Goal: Use online tool/utility: Utilize a website feature to perform a specific function

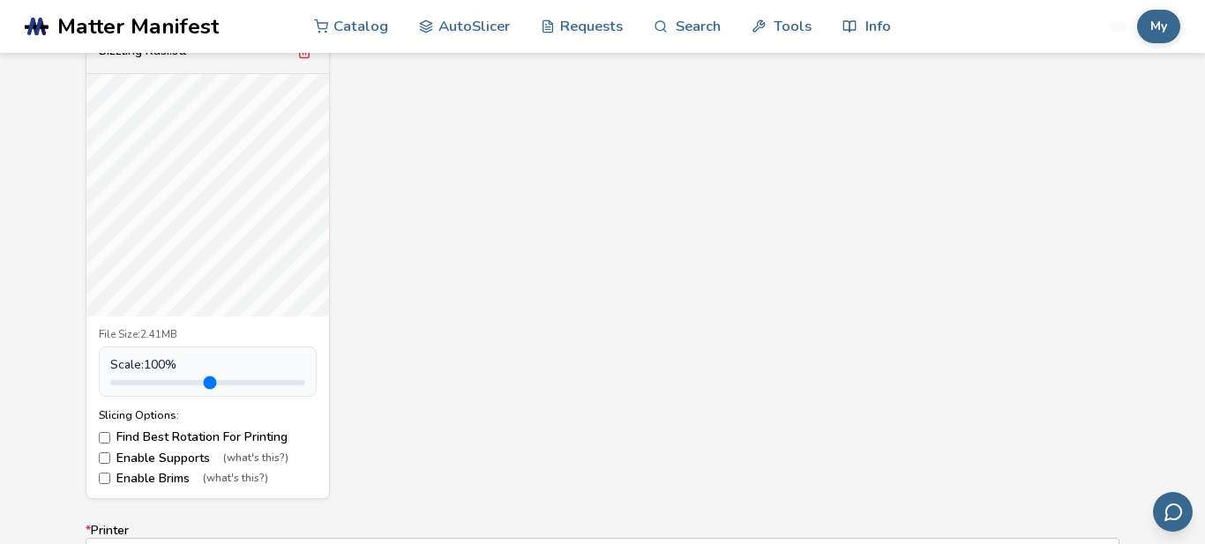
scroll to position [687, 0]
click at [150, 379] on input "range" at bounding box center [207, 381] width 195 height 5
drag, startPoint x: 150, startPoint y: 378, endPoint x: 151, endPoint y: 358, distance: 19.4
click at [151, 379] on input "range" at bounding box center [207, 381] width 195 height 5
click at [158, 360] on span "Scale: 100 %" at bounding box center [143, 364] width 66 height 14
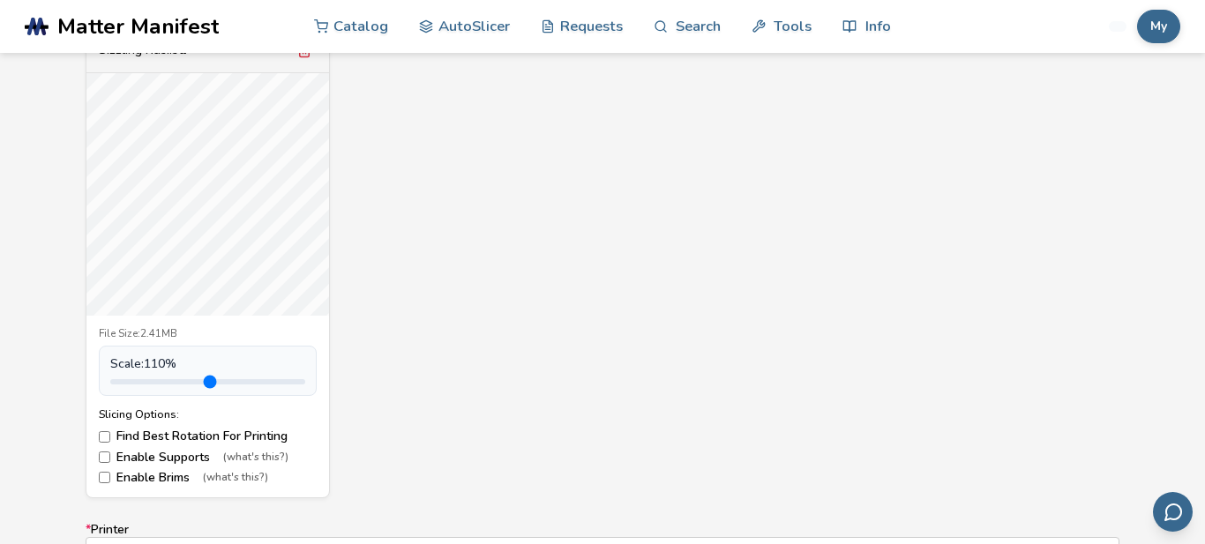
type input "***"
click at [154, 385] on input "range" at bounding box center [207, 381] width 195 height 5
click at [152, 385] on input "range" at bounding box center [207, 381] width 195 height 5
click at [136, 454] on label "Enable Supports (what's this?)" at bounding box center [208, 458] width 218 height 14
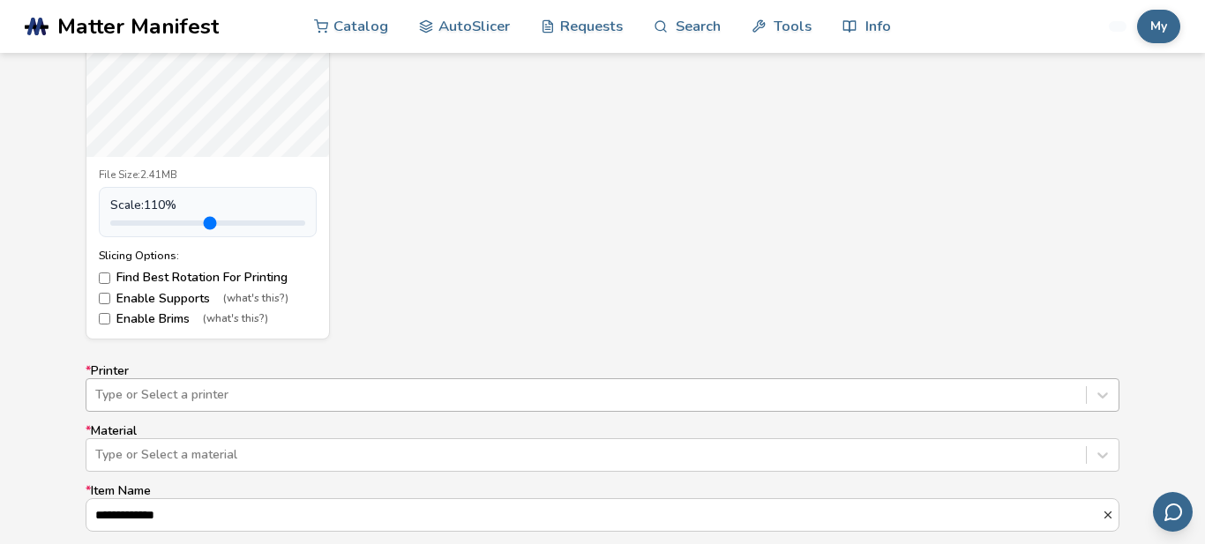
click at [218, 394] on div "Type or Select a printer" at bounding box center [603, 396] width 1034 height 34
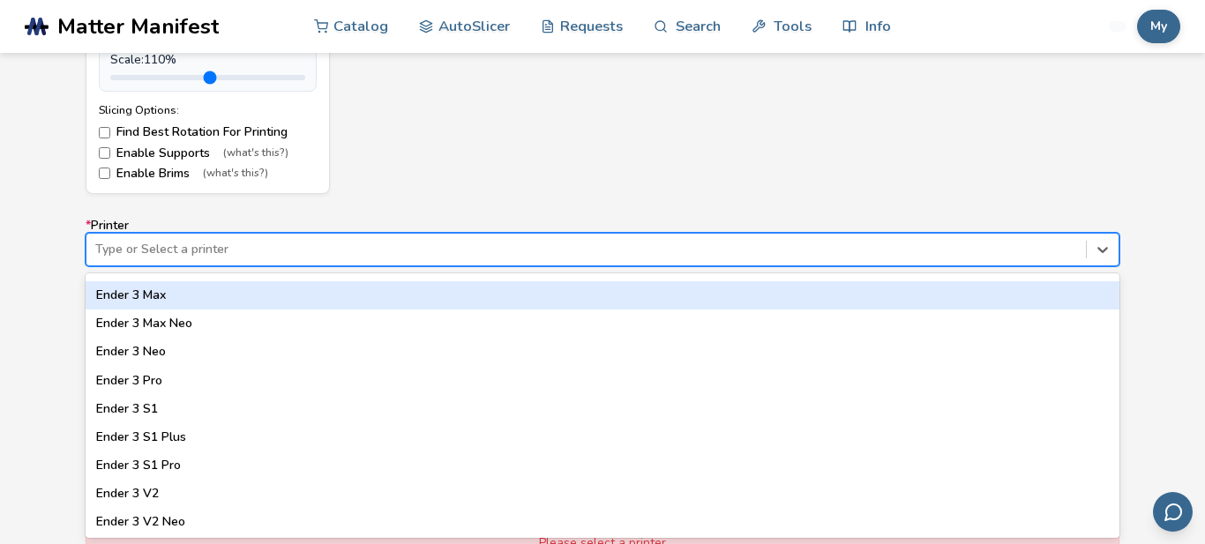
scroll to position [867, 0]
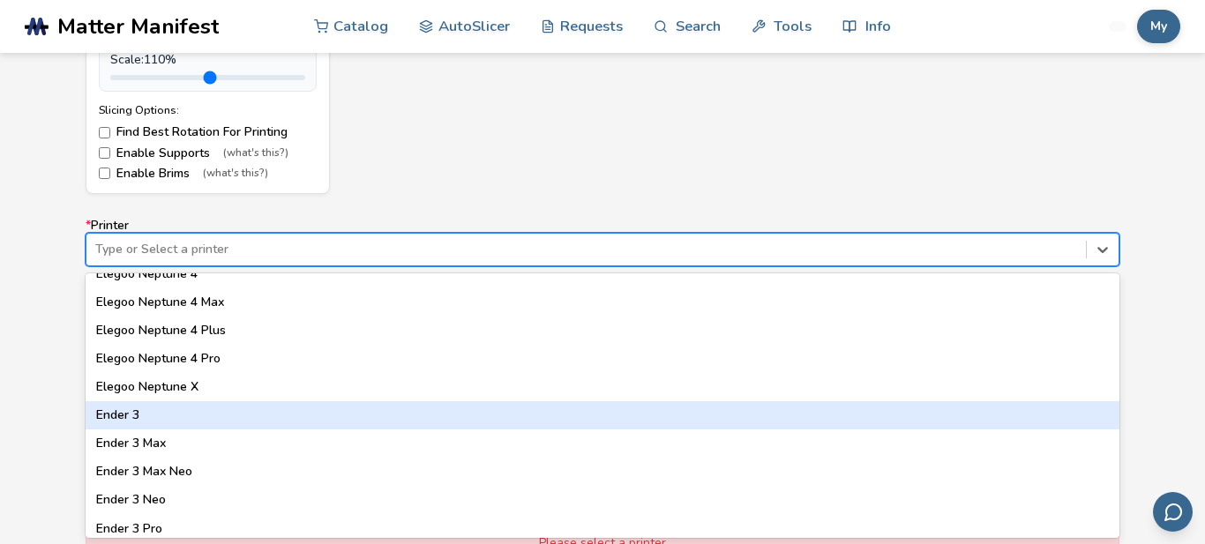
click at [121, 416] on div "Ender 3" at bounding box center [603, 416] width 1034 height 28
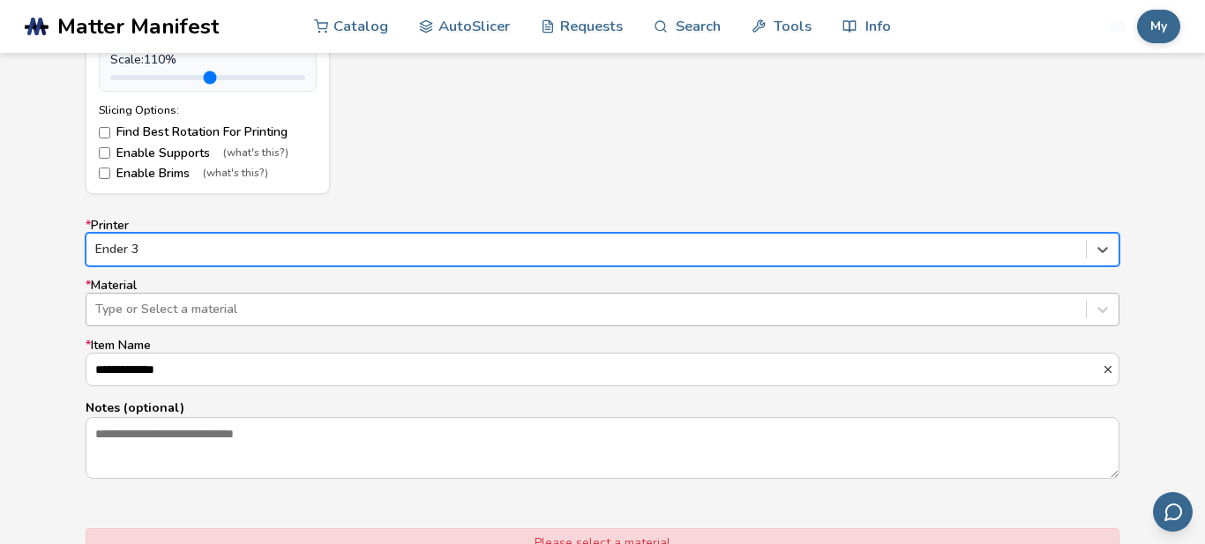
click at [216, 312] on div at bounding box center [586, 310] width 982 height 18
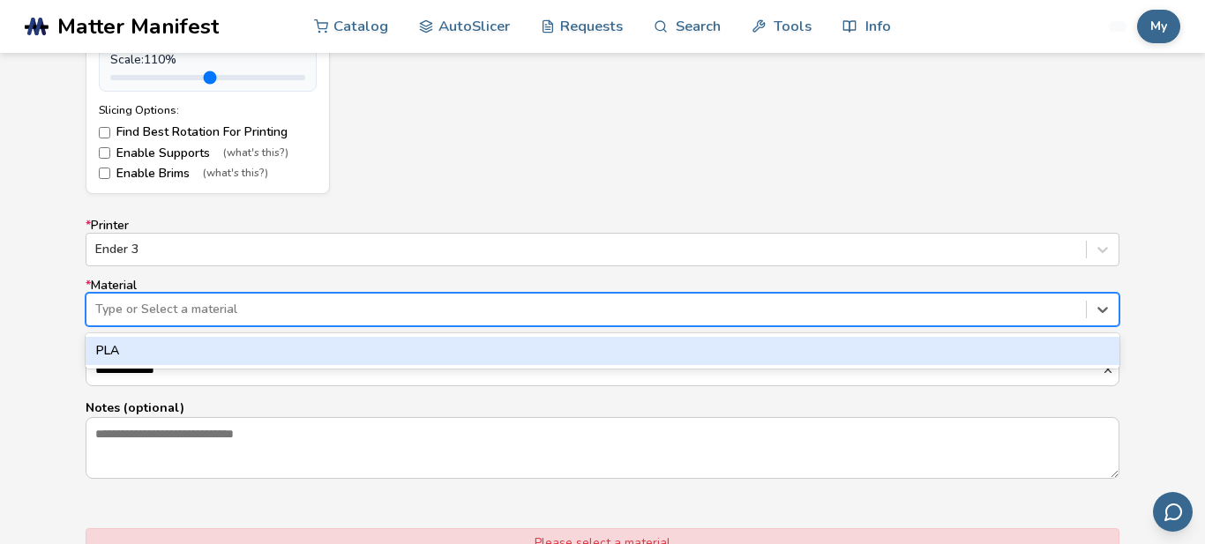
click at [194, 350] on div "PLA" at bounding box center [603, 351] width 1034 height 28
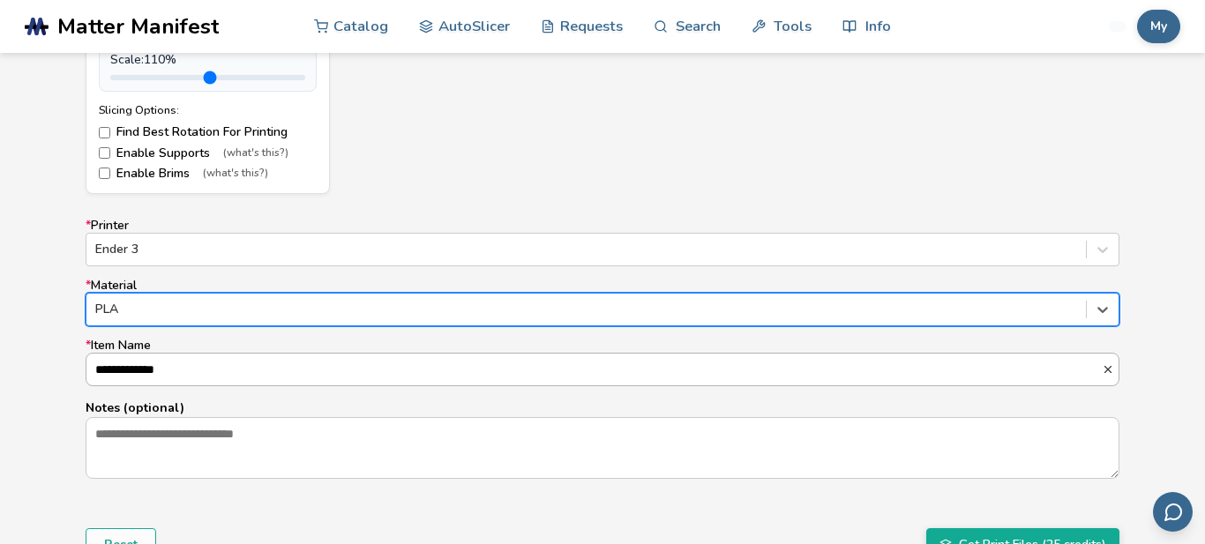
click at [248, 365] on input "**********" at bounding box center [594, 370] width 1016 height 32
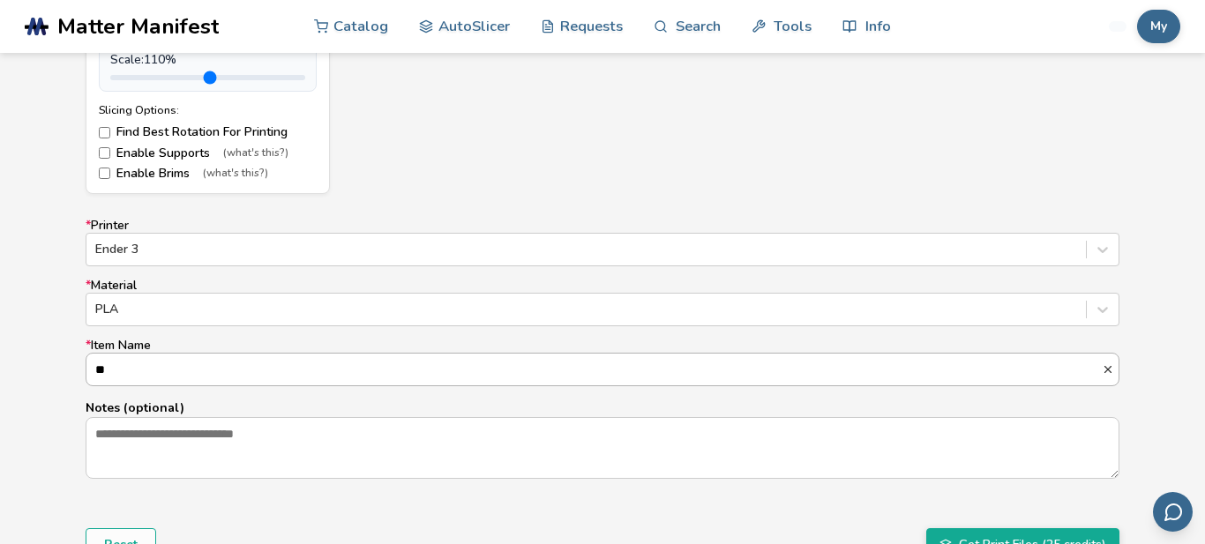
type input "*"
type input "**********"
click at [33, 429] on div "**********" at bounding box center [602, 137] width 1205 height 989
click at [990, 534] on button "Get Print Files (25 credits)" at bounding box center [1023, 546] width 193 height 34
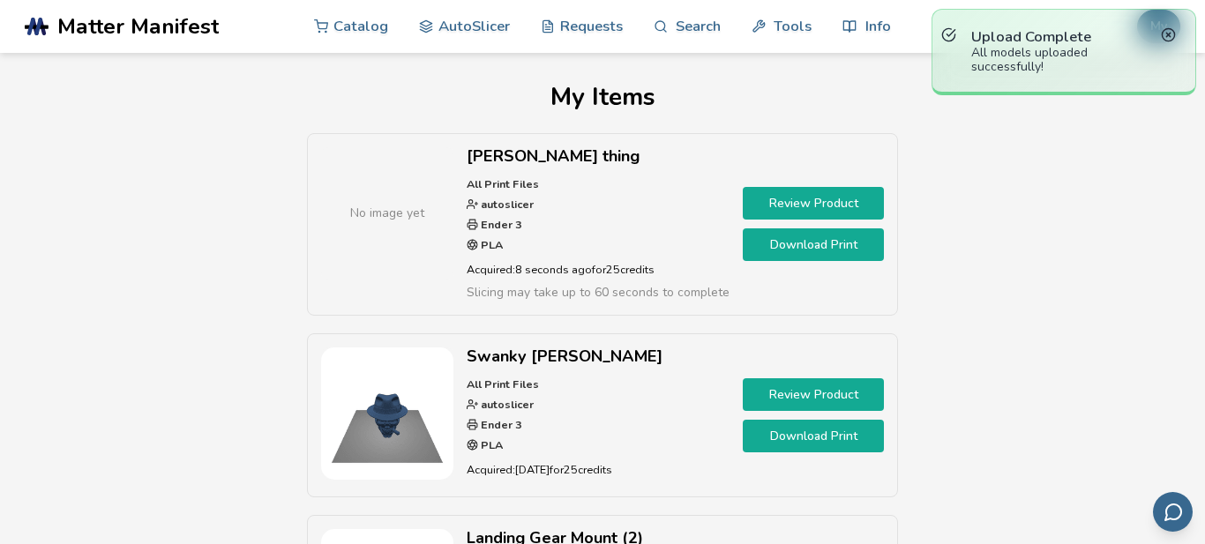
click at [815, 236] on link "Download Print" at bounding box center [813, 245] width 141 height 33
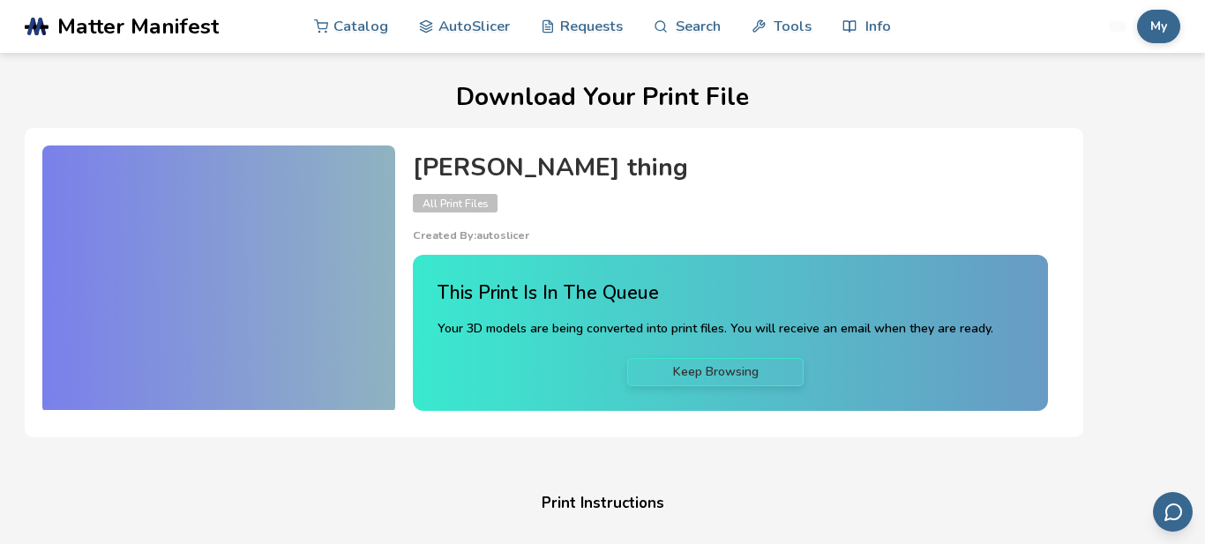
click at [498, 169] on h4 "[PERSON_NAME] thing" at bounding box center [730, 167] width 635 height 27
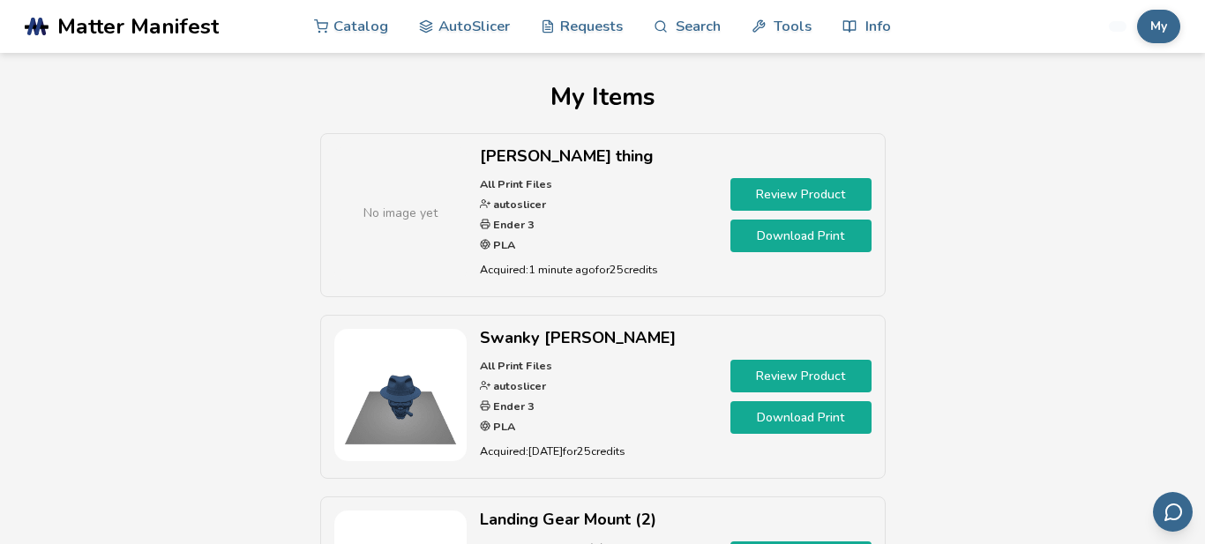
click at [768, 232] on link "Download Print" at bounding box center [801, 236] width 141 height 33
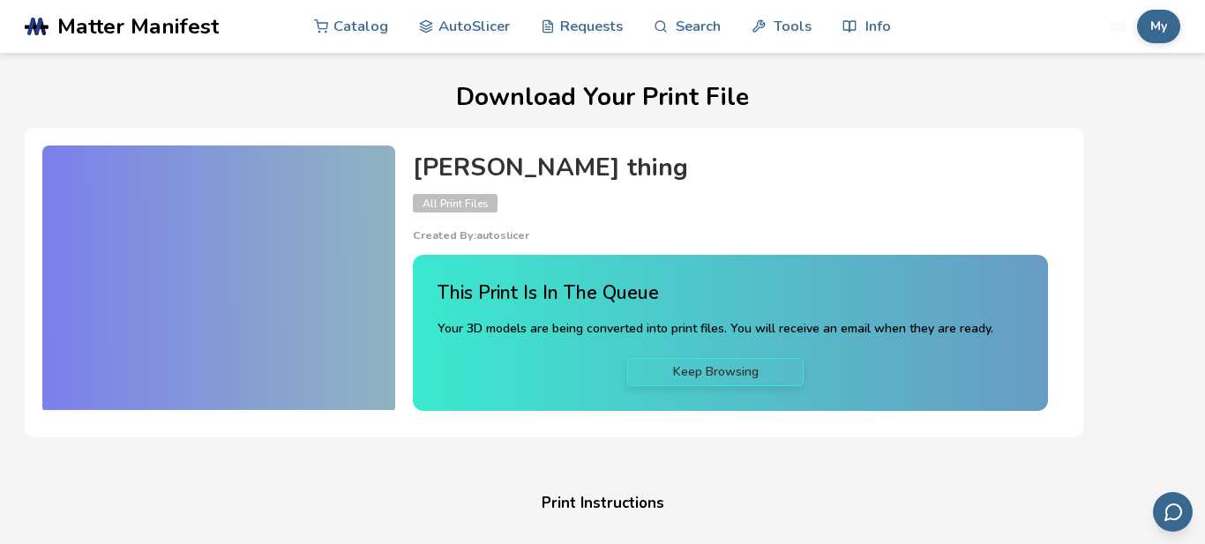
click at [698, 376] on link "Keep Browsing" at bounding box center [715, 372] width 176 height 28
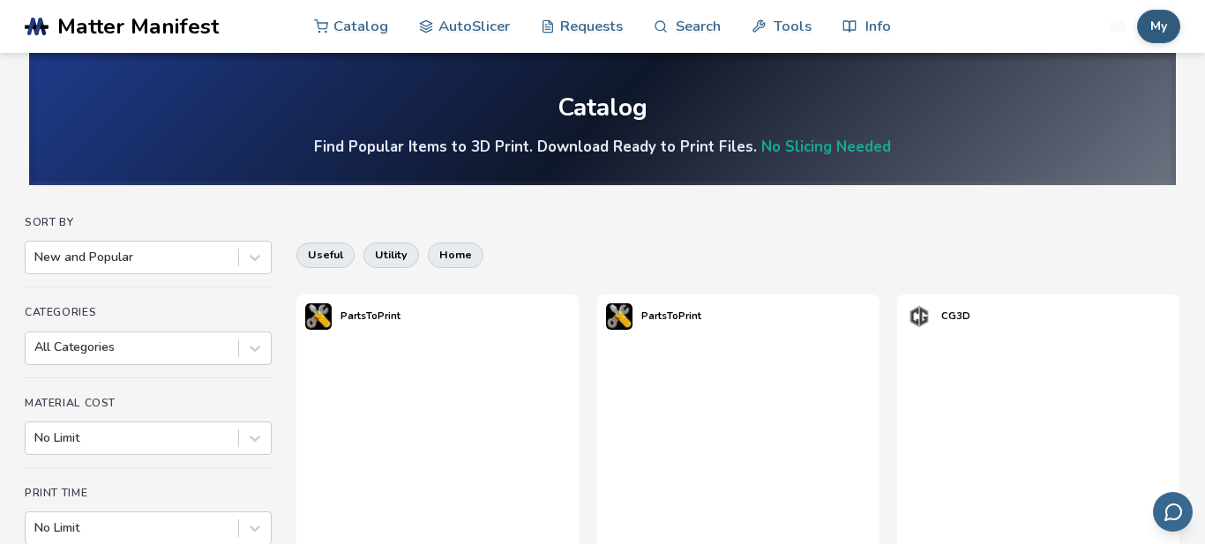
click at [1160, 19] on button "My" at bounding box center [1158, 27] width 43 height 34
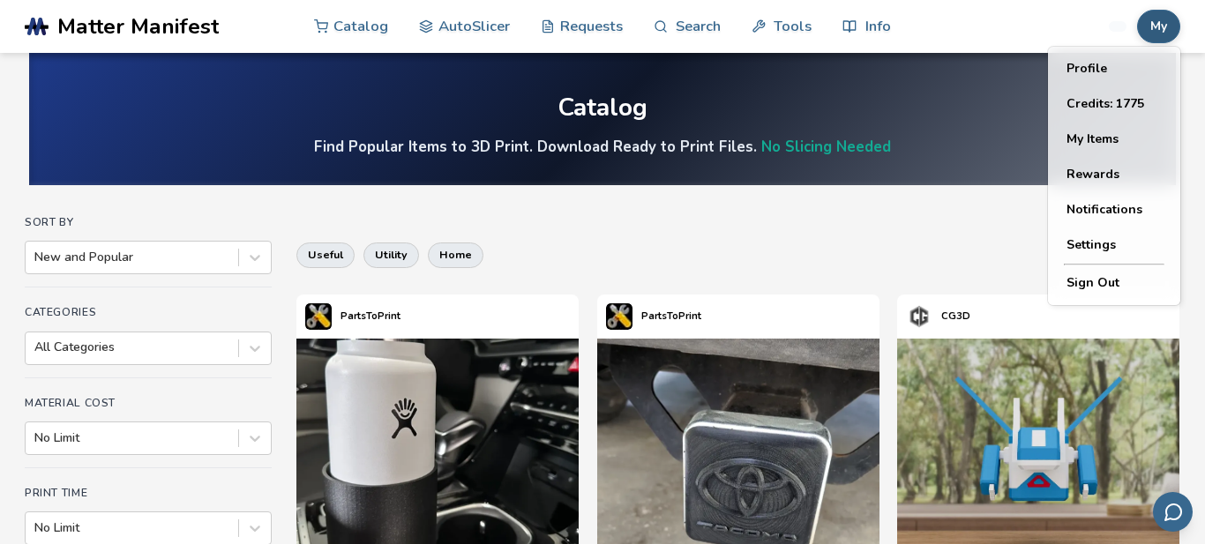
click at [978, 25] on div "My Catalog AutoSlicer Requests Search Tools Info Catalog AutoSlicer Requests Se…" at bounding box center [1048, 26] width 265 height 53
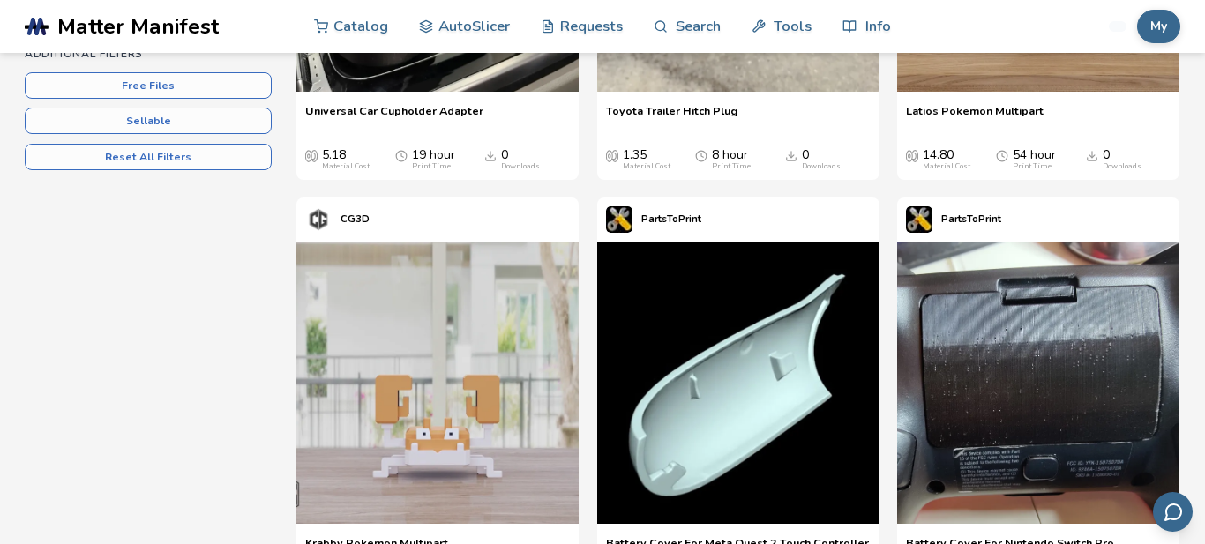
scroll to position [654, 0]
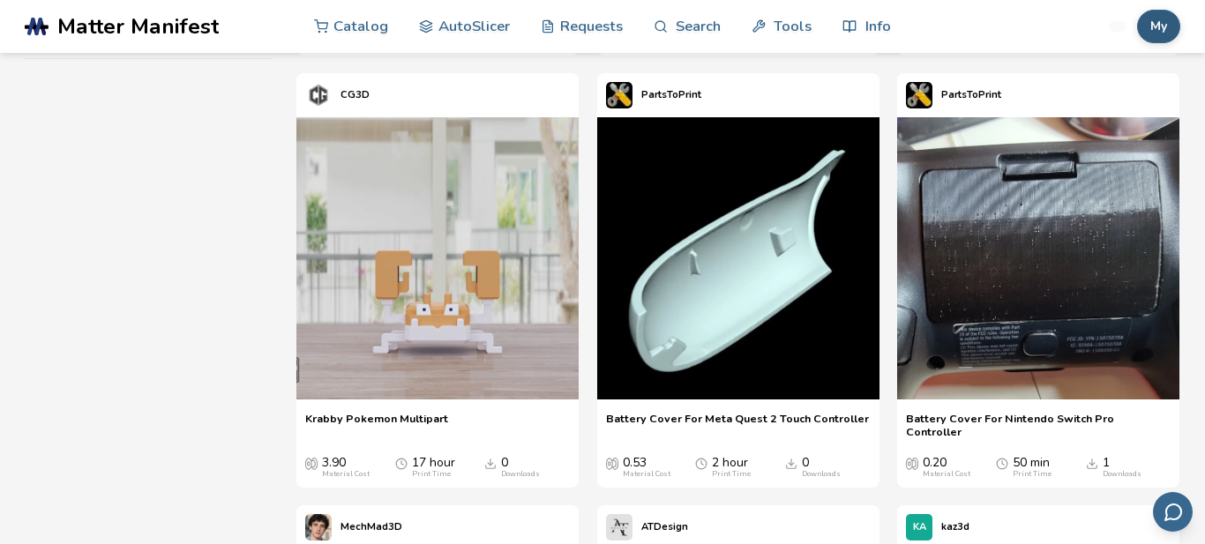
click at [1165, 41] on button "My" at bounding box center [1158, 27] width 43 height 34
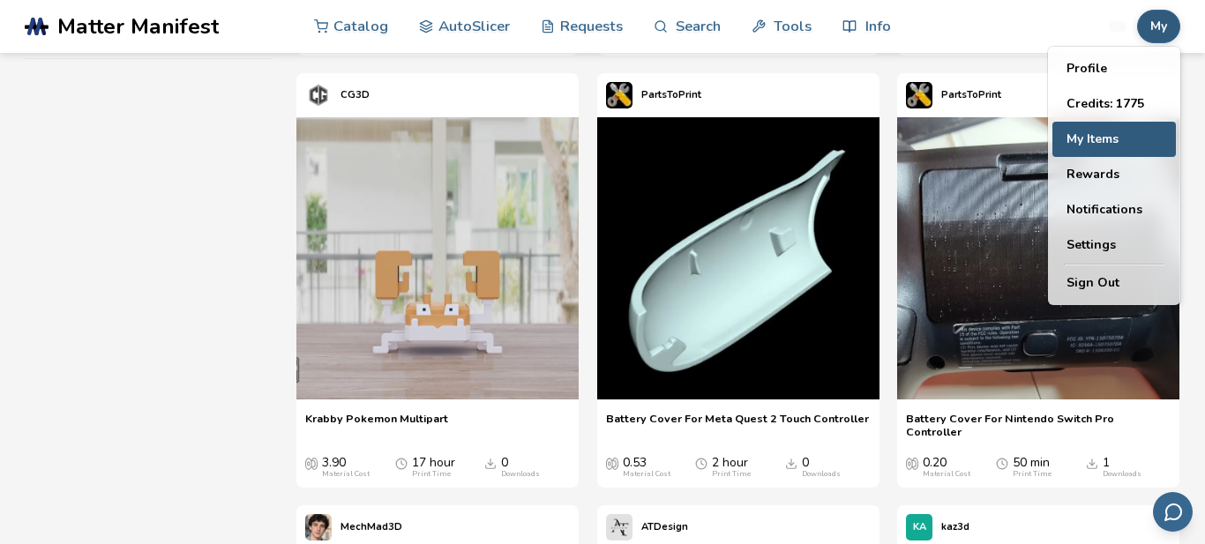
click at [1109, 140] on button "My Items" at bounding box center [1115, 139] width 124 height 35
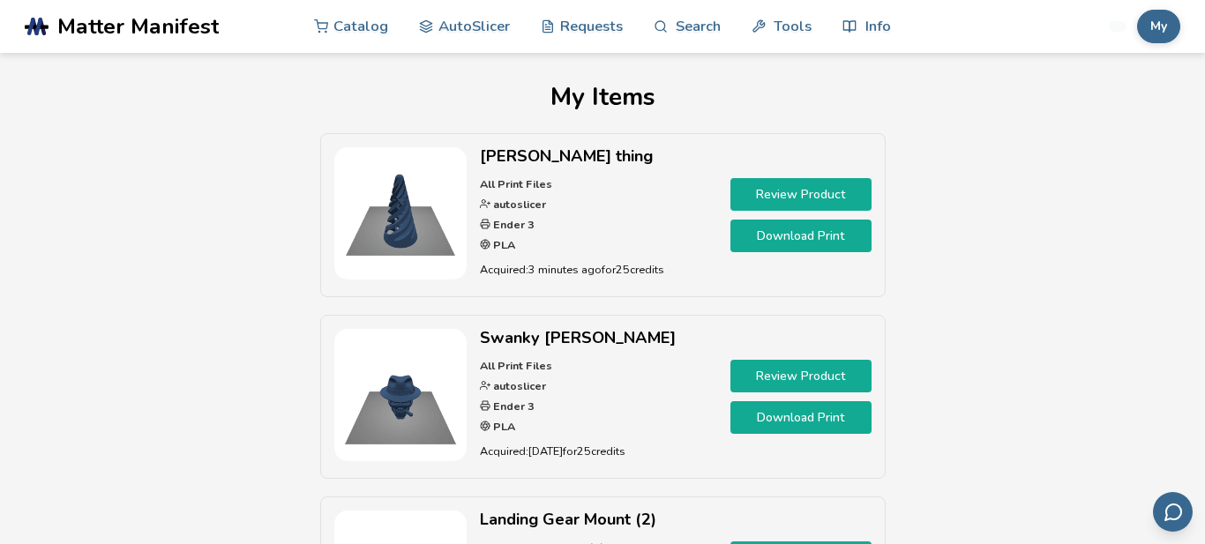
click at [791, 232] on link "Download Print" at bounding box center [801, 236] width 141 height 33
